Goal: Information Seeking & Learning: Check status

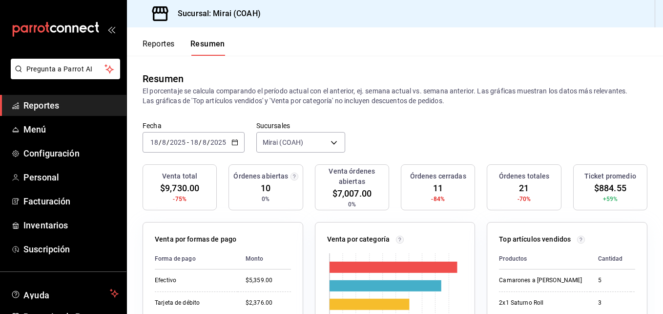
click at [62, 104] on span "Reportes" at bounding box center [70, 105] width 95 height 13
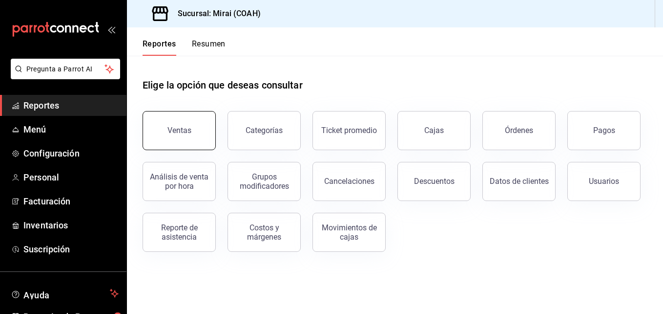
click at [190, 134] on button "Ventas" at bounding box center [179, 130] width 73 height 39
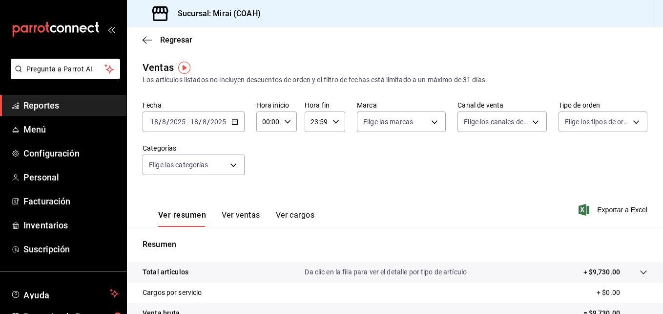
click at [198, 121] on input "18" at bounding box center [194, 122] width 9 height 8
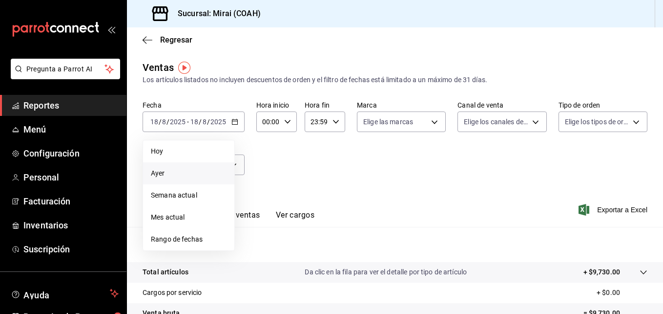
click at [177, 173] on span "Ayer" at bounding box center [189, 173] width 76 height 10
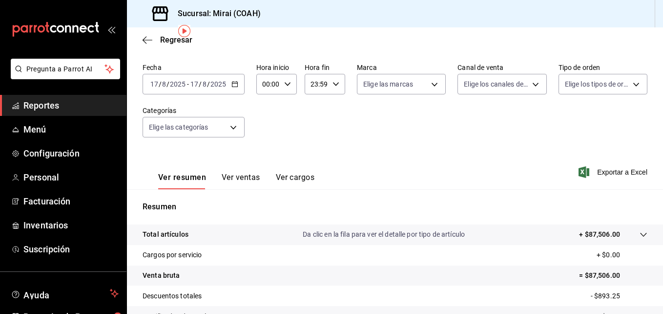
scroll to position [37, 0]
click at [254, 171] on div "Ver resumen Ver ventas Ver cargos" at bounding box center [229, 176] width 172 height 28
click at [249, 175] on button "Ver ventas" at bounding box center [241, 181] width 39 height 17
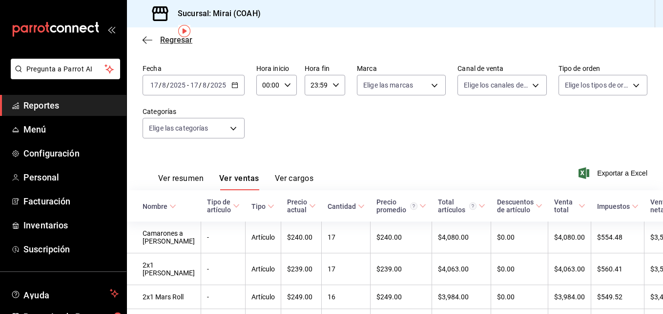
click at [147, 40] on icon "button" at bounding box center [148, 40] width 10 height 0
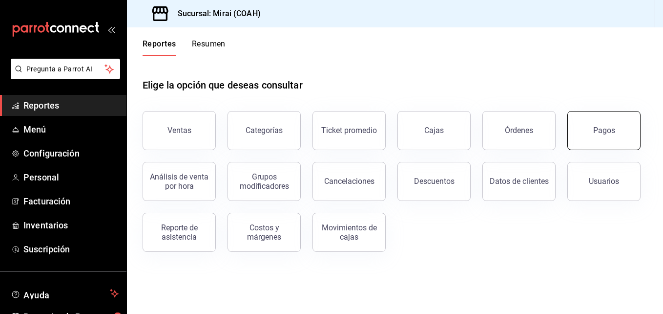
click at [598, 135] on button "Pagos" at bounding box center [603, 130] width 73 height 39
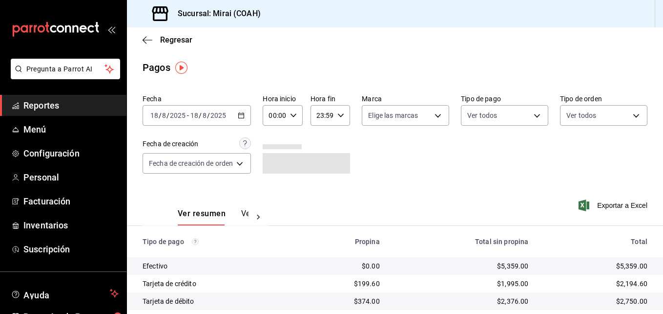
click at [179, 115] on input "2025" at bounding box center [177, 115] width 17 height 8
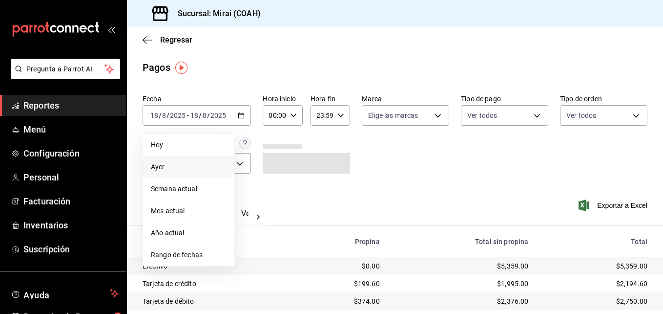
click at [171, 164] on span "Ayer" at bounding box center [189, 167] width 76 height 10
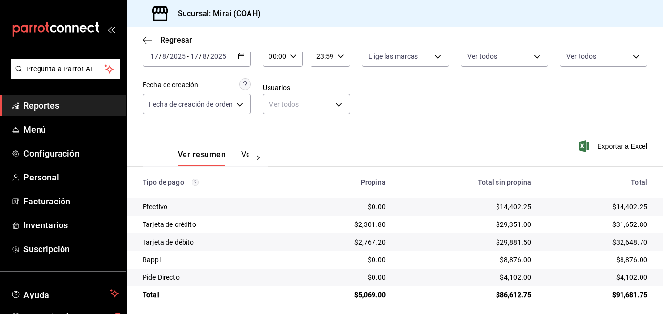
scroll to position [65, 0]
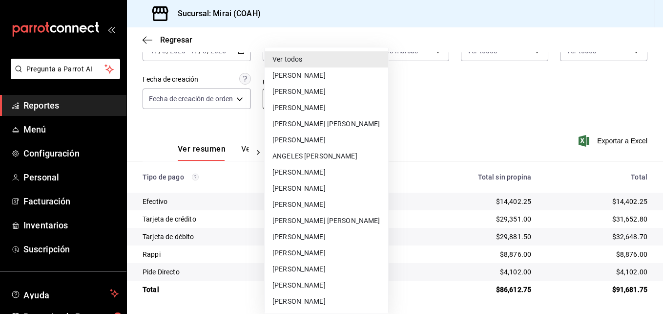
click at [340, 101] on body "Pregunta a Parrot AI Reportes Menú Configuración Personal Facturación Inventari…" at bounding box center [331, 157] width 663 height 314
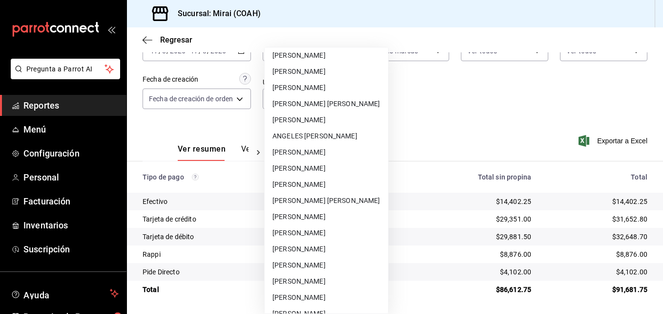
scroll to position [0, 0]
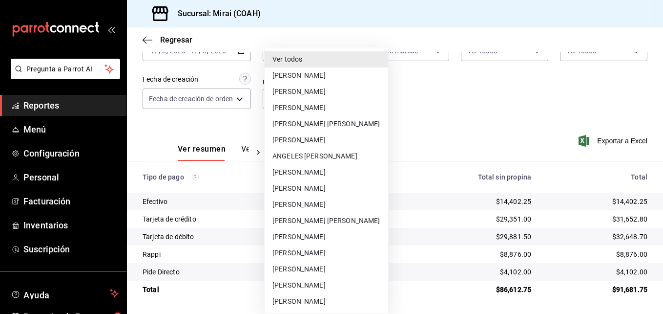
click at [340, 74] on li "[PERSON_NAME]" at bounding box center [327, 75] width 124 height 16
type input "09ed77ab-fb44-4855-99d4-ed0ea89d5f00"
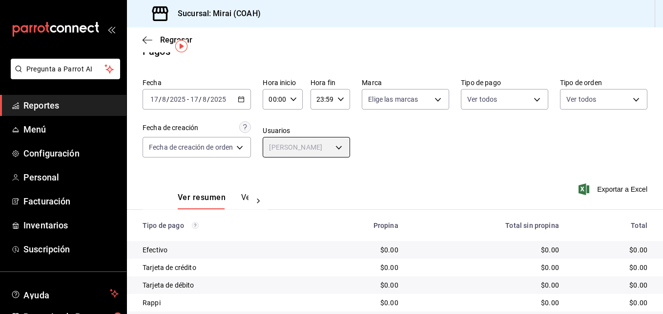
scroll to position [14, 0]
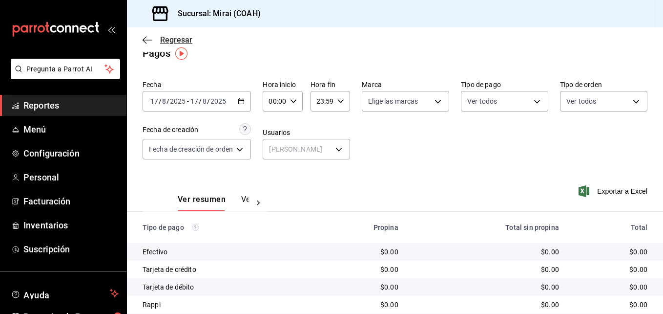
click at [146, 38] on icon "button" at bounding box center [148, 40] width 10 height 9
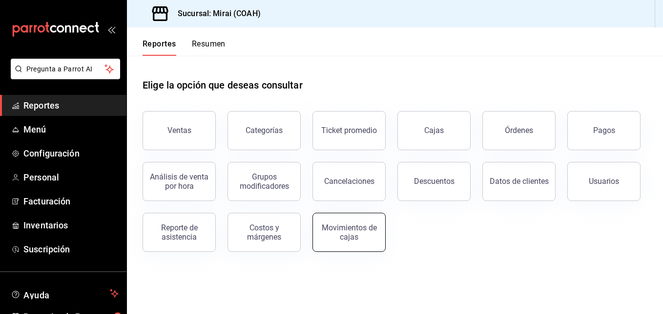
click at [368, 234] on div "Movimientos de cajas" at bounding box center [349, 232] width 61 height 19
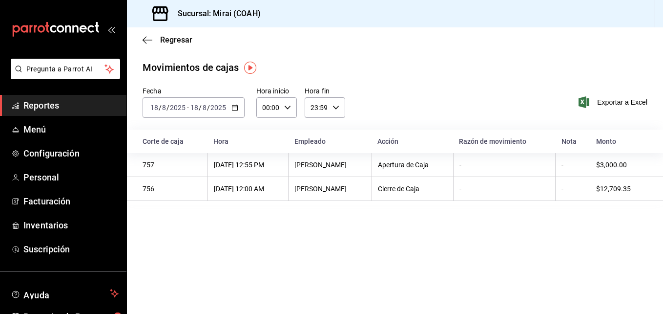
click at [179, 107] on input "2025" at bounding box center [177, 108] width 17 height 8
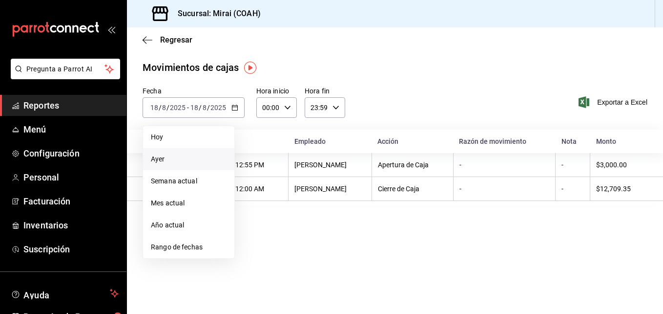
click at [168, 160] on span "Ayer" at bounding box center [189, 159] width 76 height 10
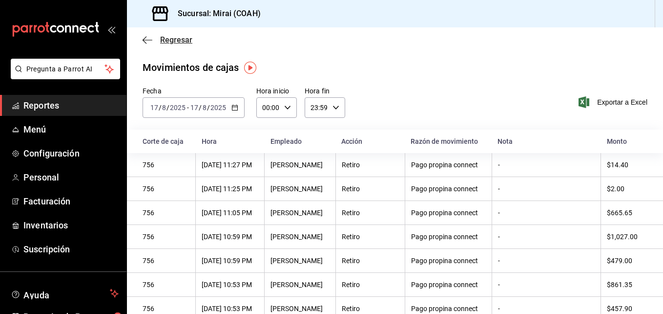
click at [146, 42] on icon "button" at bounding box center [145, 39] width 4 height 7
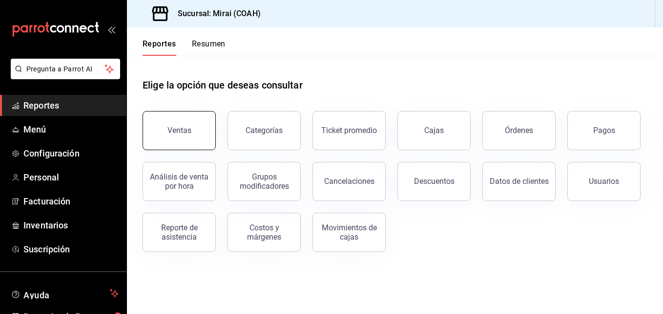
click at [193, 128] on button "Ventas" at bounding box center [179, 130] width 73 height 39
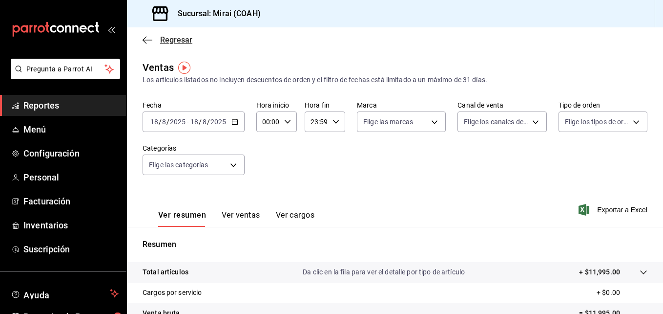
click at [144, 38] on icon "button" at bounding box center [148, 40] width 10 height 9
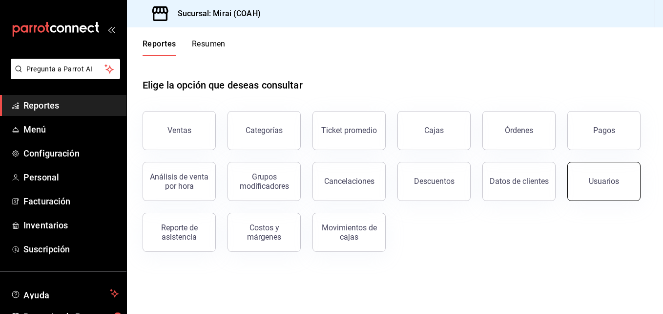
click at [597, 182] on div "Usuarios" at bounding box center [604, 180] width 30 height 9
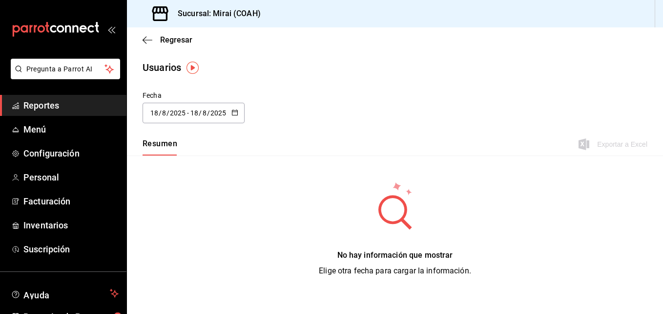
click at [173, 113] on input "2025" at bounding box center [177, 113] width 17 height 8
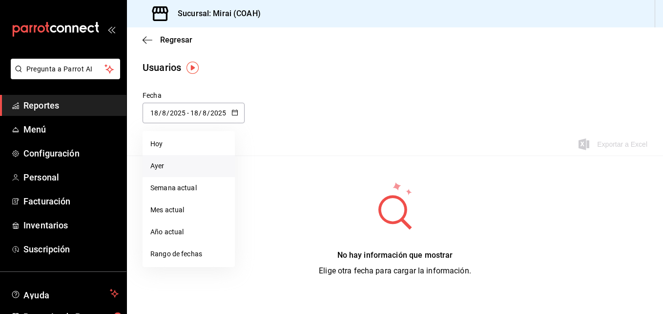
click at [166, 167] on li "Ayer" at bounding box center [189, 166] width 92 height 22
type input "[DATE]"
type input "17"
type input "[DATE]"
type input "17"
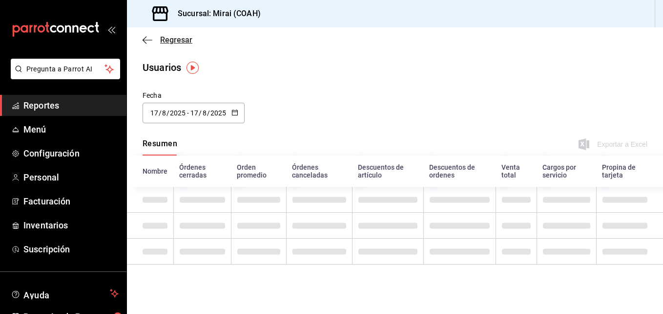
click at [147, 39] on icon "button" at bounding box center [148, 40] width 10 height 9
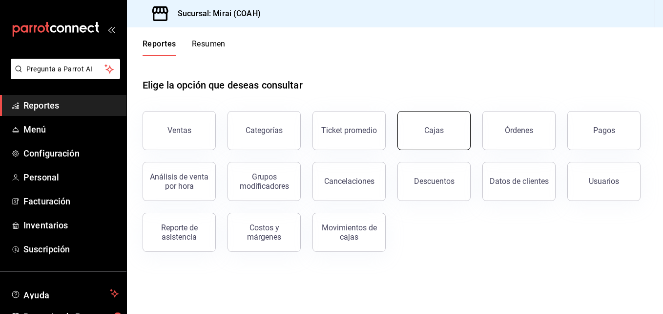
click at [426, 133] on div "Cajas" at bounding box center [434, 130] width 20 height 9
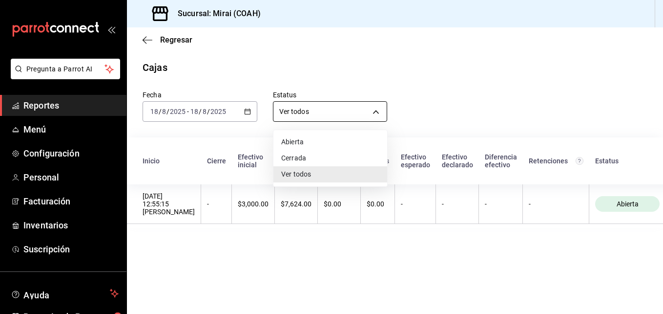
click at [375, 108] on body "Pregunta a Parrot AI Reportes Menú Configuración Personal Facturación Inventari…" at bounding box center [331, 157] width 663 height 314
click at [331, 64] on div at bounding box center [331, 157] width 663 height 314
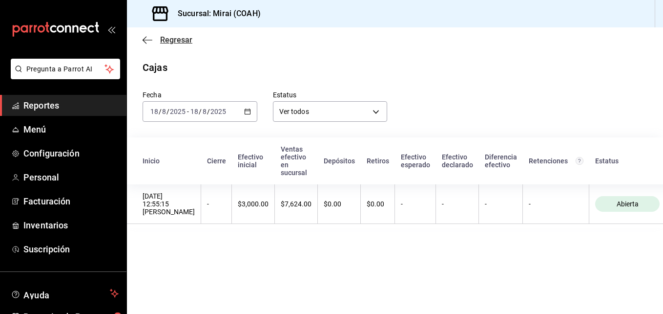
click at [144, 41] on icon "button" at bounding box center [148, 40] width 10 height 9
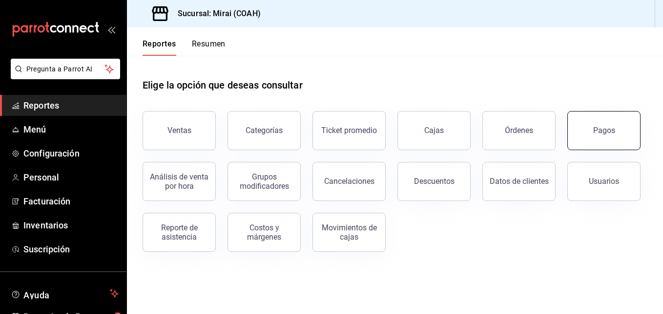
click at [581, 132] on button "Pagos" at bounding box center [603, 130] width 73 height 39
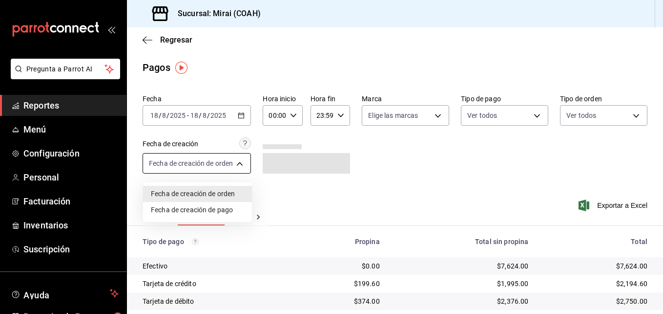
click at [244, 163] on body "Pregunta a Parrot AI Reportes Menú Configuración Personal Facturación Inventari…" at bounding box center [331, 157] width 663 height 314
click at [239, 162] on div at bounding box center [331, 157] width 663 height 314
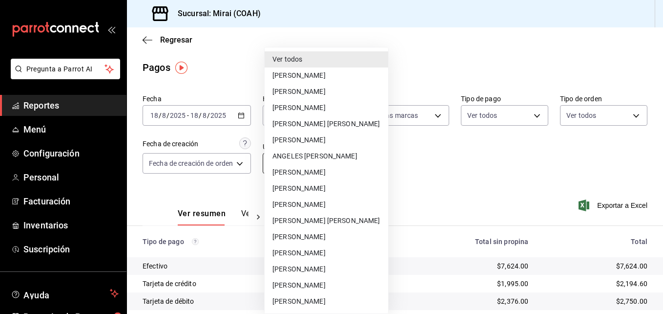
click at [329, 164] on body "Pregunta a Parrot AI Reportes Menú Configuración Personal Facturación Inventari…" at bounding box center [331, 157] width 663 height 314
click at [348, 76] on li "[PERSON_NAME]" at bounding box center [327, 75] width 124 height 16
type input "09ed77ab-fb44-4855-99d4-ed0ea89d5f00"
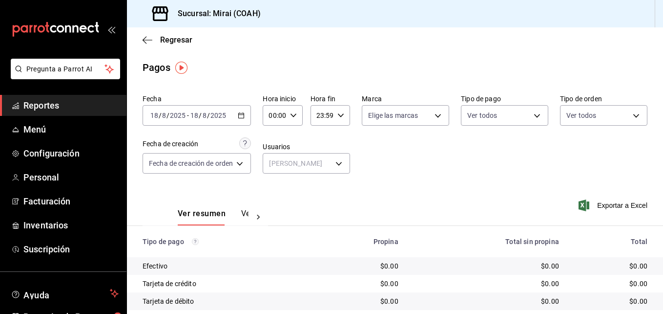
click at [194, 113] on input "18" at bounding box center [194, 115] width 9 height 8
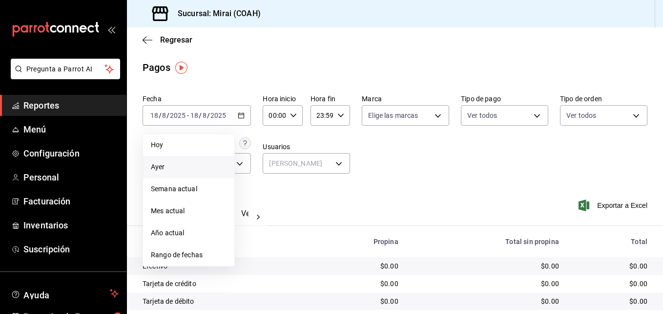
click at [177, 170] on span "Ayer" at bounding box center [189, 167] width 76 height 10
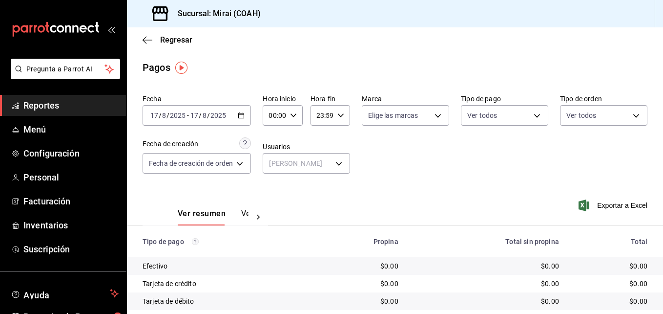
click at [242, 216] on button "Ver pagos" at bounding box center [259, 217] width 37 height 17
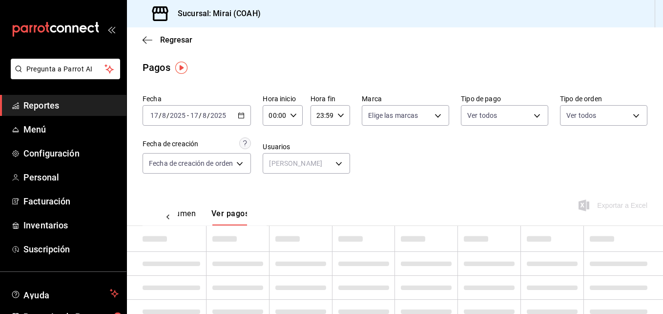
scroll to position [0, 29]
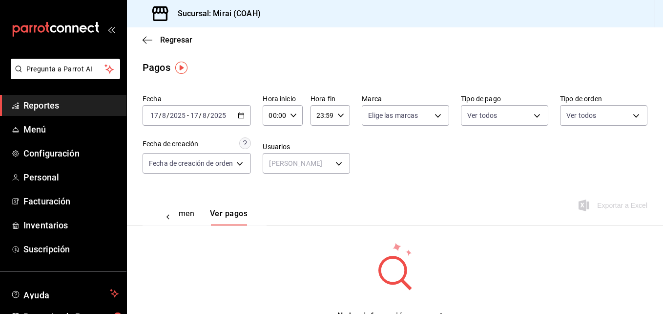
click at [403, 156] on div "Fecha [DATE] [DATE] - [DATE] [DATE] Hora inicio 00:00 Hora inicio Hora fin 23:5…" at bounding box center [395, 137] width 505 height 95
click at [145, 41] on icon "button" at bounding box center [148, 40] width 10 height 9
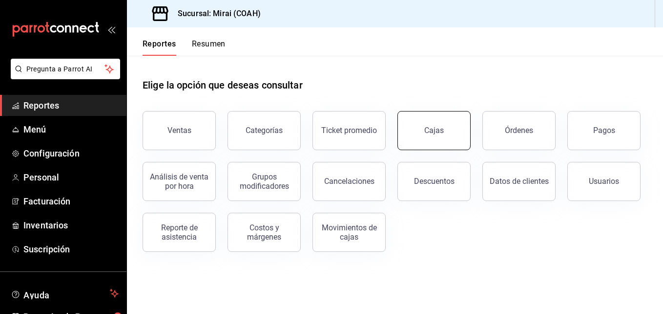
click at [451, 129] on button "Cajas" at bounding box center [434, 130] width 73 height 39
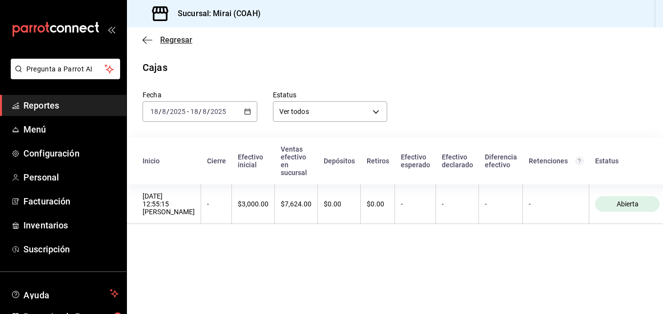
click at [143, 42] on icon "button" at bounding box center [148, 40] width 10 height 9
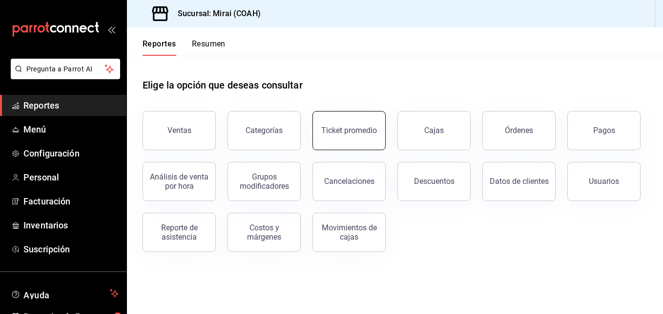
click at [334, 122] on button "Ticket promedio" at bounding box center [349, 130] width 73 height 39
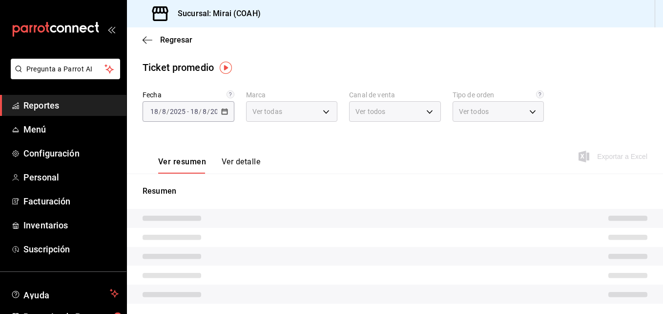
type input "183a807c-22b5-455a-989e-9c50dfc5d7ed"
type input "PARROT,UBER_EATS,RAPPI,DIDI_FOOD,ONLINE"
type input "3990084c-b32c-43c6-b301-e8f494fcc338,f47c3e06-187b-4ba7-9ff3-cbf46f20bc94,9c411…"
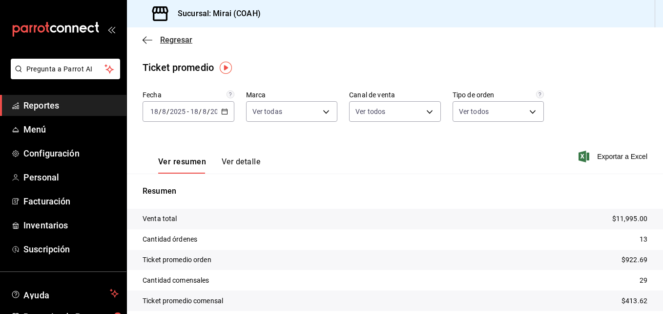
click at [145, 39] on icon "button" at bounding box center [148, 40] width 10 height 9
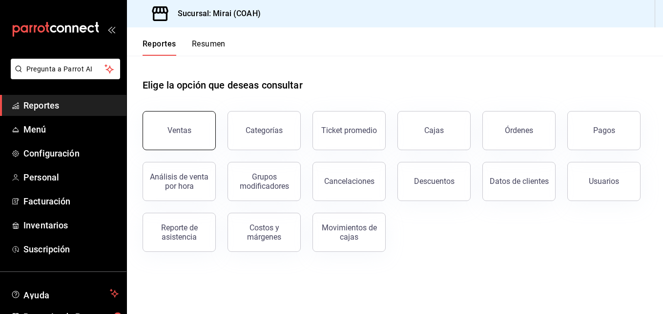
click at [190, 133] on button "Ventas" at bounding box center [179, 130] width 73 height 39
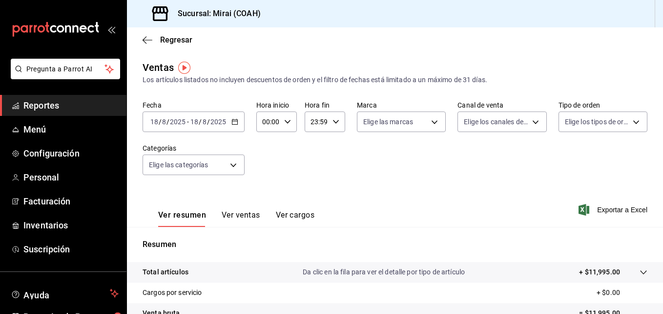
click at [306, 155] on div "Fecha [DATE] [DATE] - [DATE] [DATE] Hora inicio 00:00 Hora inicio Hora fin 23:5…" at bounding box center [395, 144] width 505 height 86
click at [189, 121] on div "[DATE] [DATE]" at bounding box center [208, 122] width 38 height 8
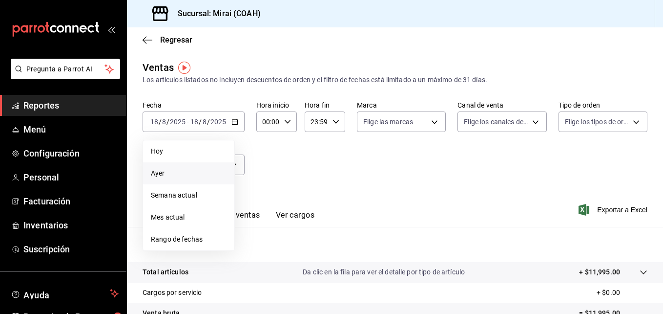
click at [177, 174] on span "Ayer" at bounding box center [189, 173] width 76 height 10
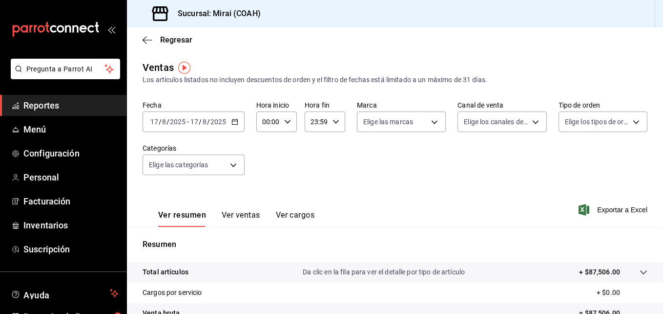
click at [329, 153] on div "Fecha [DATE] [DATE] - [DATE] [DATE] Hora inicio 00:00 Hora inicio Hora fin 23:5…" at bounding box center [395, 144] width 505 height 86
